Goal: Task Accomplishment & Management: Manage account settings

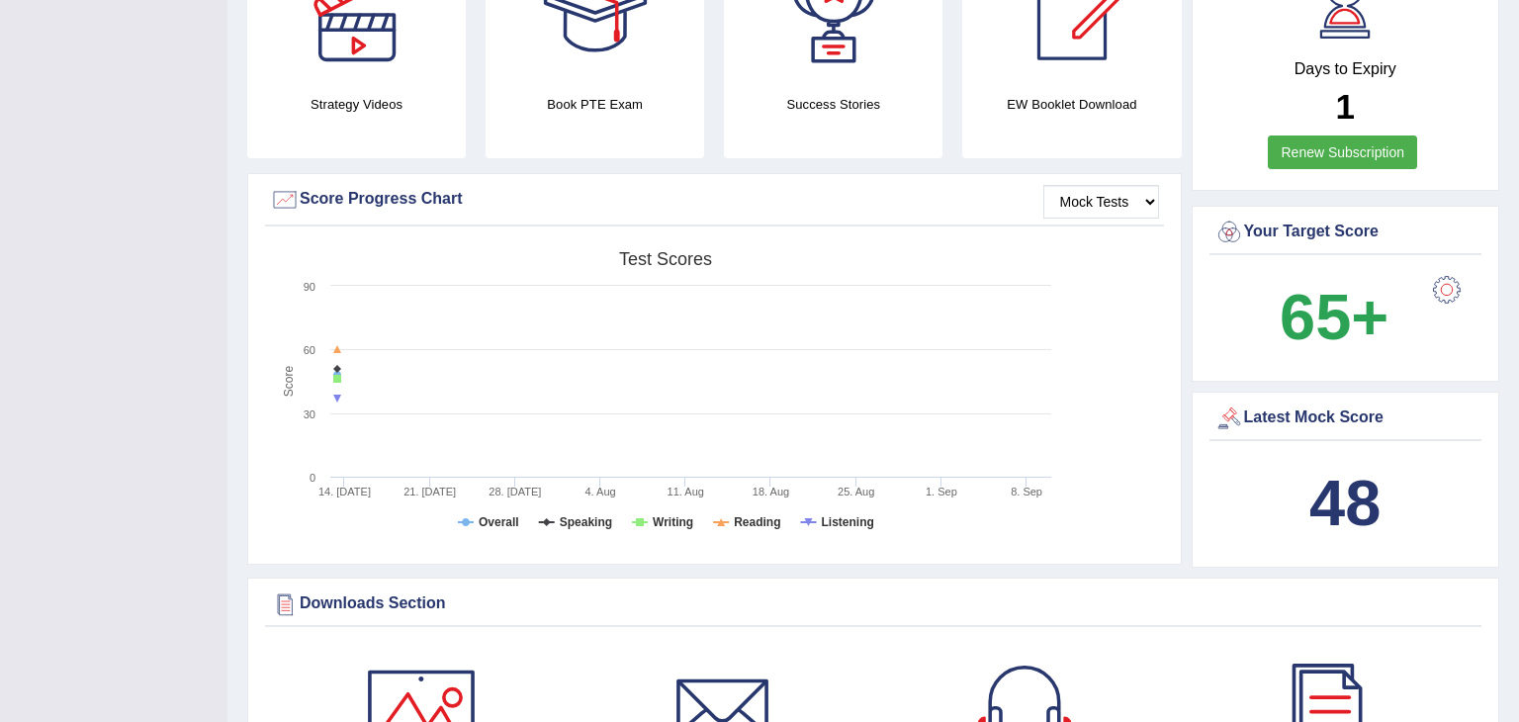
scroll to position [508, 0]
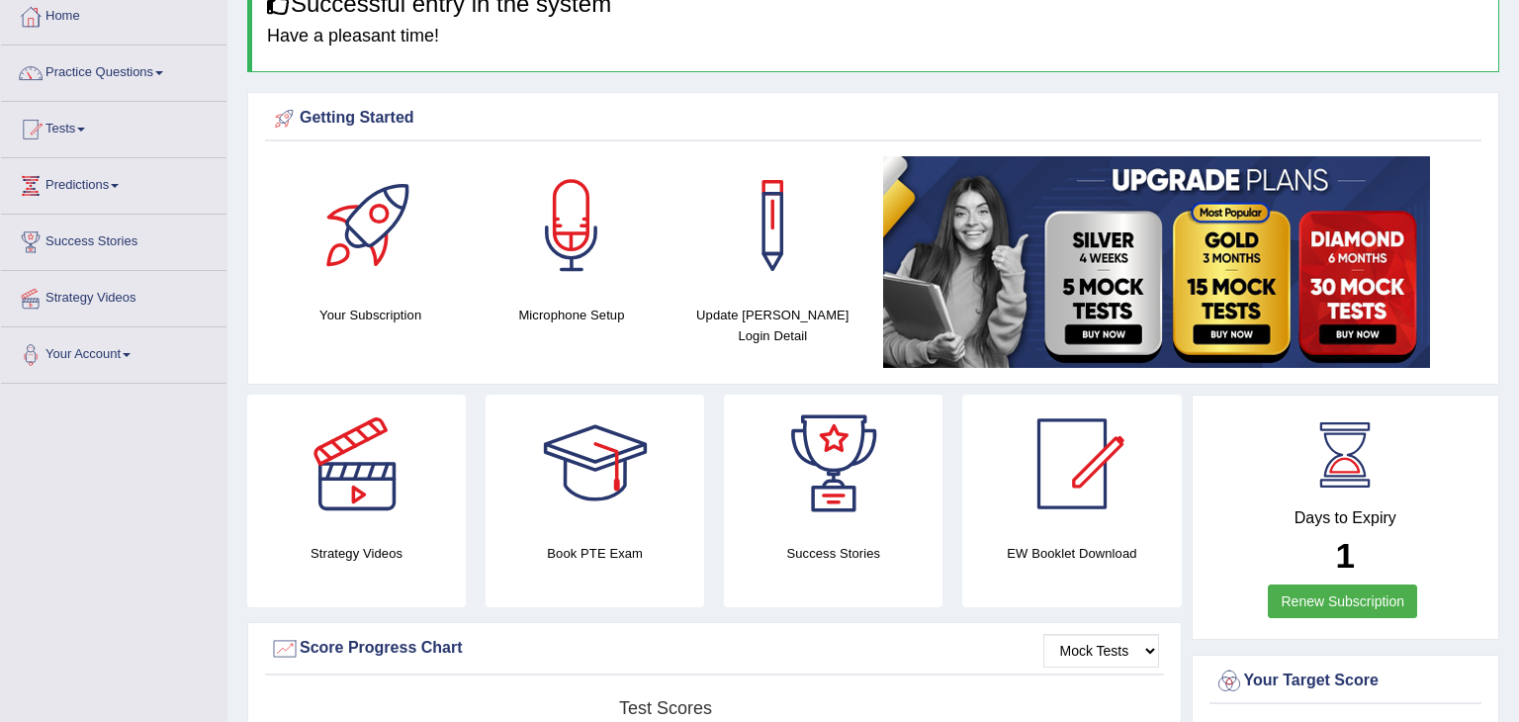
scroll to position [112, 0]
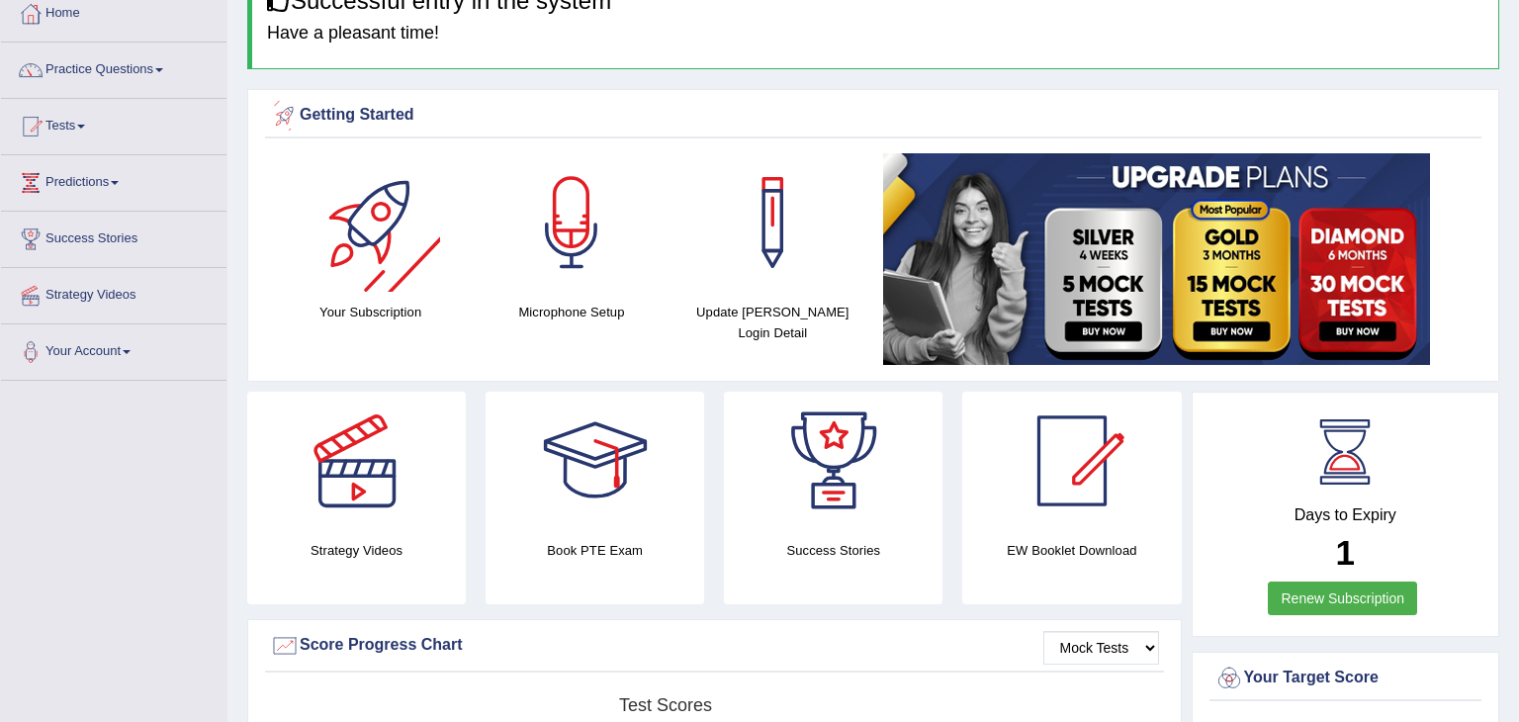
click at [368, 201] on div at bounding box center [371, 222] width 138 height 138
